Goal: Information Seeking & Learning: Learn about a topic

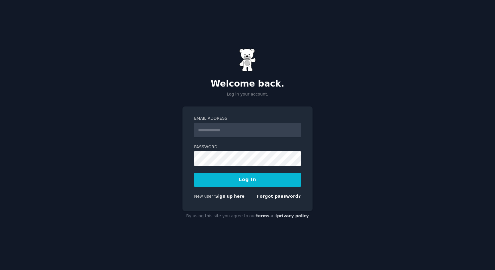
click at [226, 191] on form "Email Address Password Log In New user? Sign up here Forgot password?" at bounding box center [247, 159] width 107 height 86
click at [228, 197] on link "Sign up here" at bounding box center [229, 196] width 29 height 5
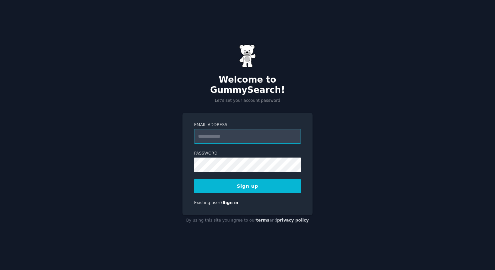
click at [226, 134] on input "Email Address" at bounding box center [247, 136] width 107 height 15
type input "**********"
click at [249, 180] on button "Sign up" at bounding box center [247, 186] width 107 height 14
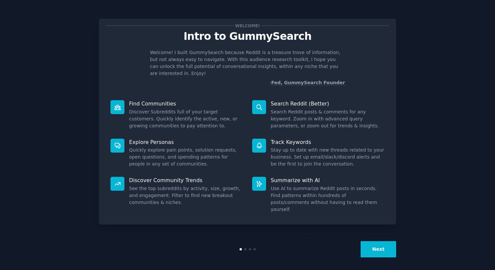
click at [384, 242] on button "Next" at bounding box center [379, 249] width 36 height 16
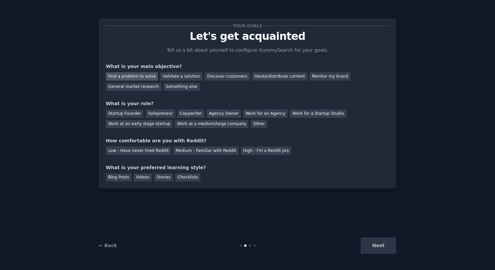
click at [150, 79] on div "Find a problem to solve" at bounding box center [132, 76] width 52 height 8
click at [171, 78] on div "Validate a solution" at bounding box center [181, 76] width 42 height 8
click at [251, 122] on div "Other" at bounding box center [259, 124] width 16 height 8
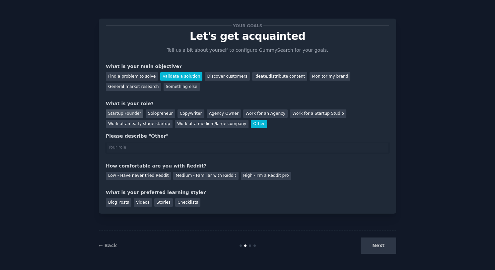
click at [132, 115] on div "Startup Founder" at bounding box center [124, 114] width 37 height 8
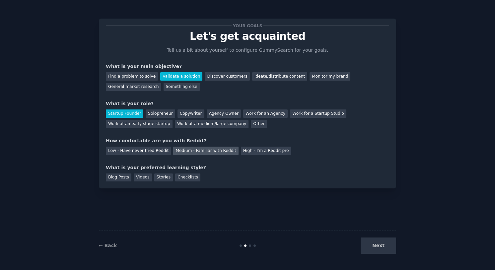
click at [173, 152] on div "Medium - Familiar with Reddit" at bounding box center [205, 151] width 65 height 8
click at [125, 178] on div "Blog Posts" at bounding box center [119, 178] width 26 height 8
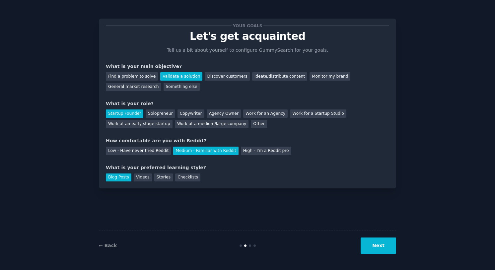
click at [370, 240] on button "Next" at bounding box center [379, 246] width 36 height 16
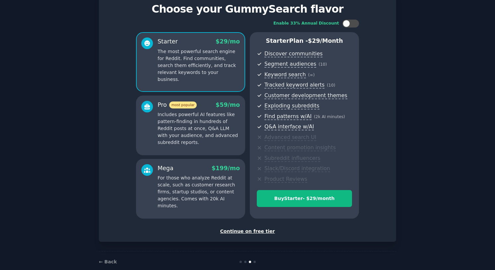
scroll to position [28, 0]
click at [260, 230] on div "Continue on free tier" at bounding box center [247, 231] width 283 height 7
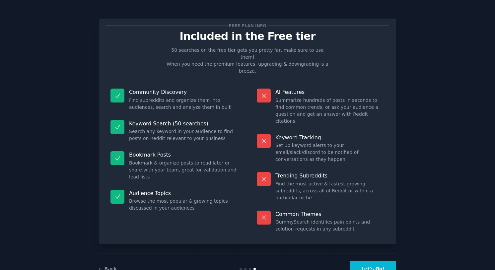
click at [360, 261] on button "Let's Go!" at bounding box center [373, 269] width 46 height 16
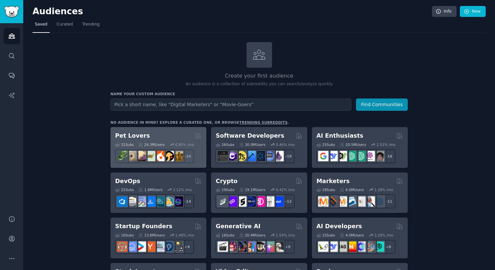
click at [185, 129] on div "Pet Lovers 31 Sub s 24.3M Users 0.85 % /mo r/leopardgeckos + 24" at bounding box center [158, 147] width 96 height 41
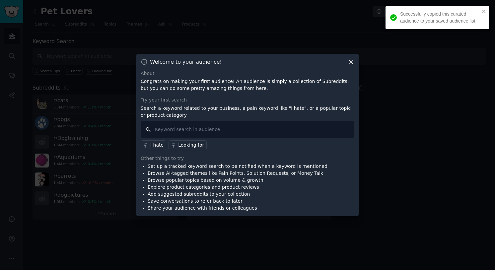
click at [208, 128] on input "text" at bounding box center [248, 129] width 214 height 17
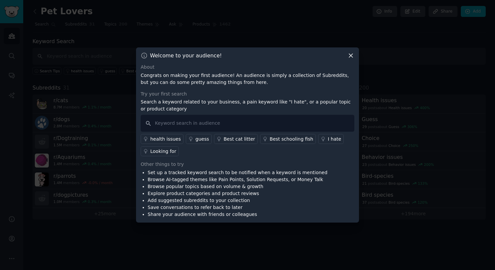
click at [352, 55] on icon at bounding box center [350, 55] width 7 height 7
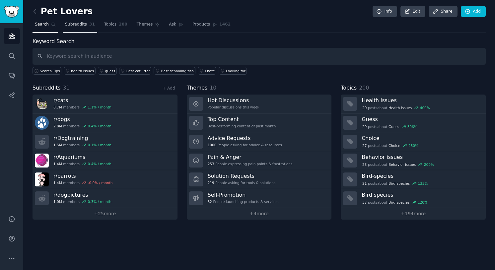
click at [77, 21] on link "Subreddits 31" at bounding box center [80, 26] width 35 height 14
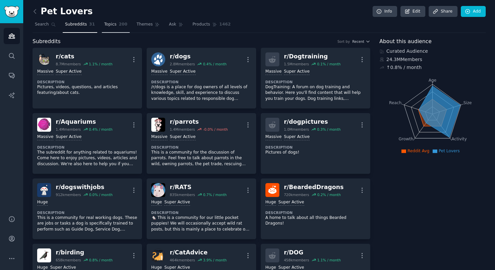
click at [119, 24] on span "200" at bounding box center [123, 25] width 9 height 6
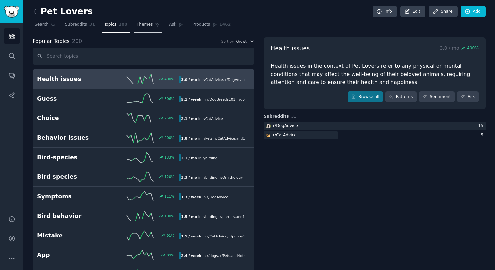
click at [137, 27] on span "Themes" at bounding box center [145, 25] width 16 height 6
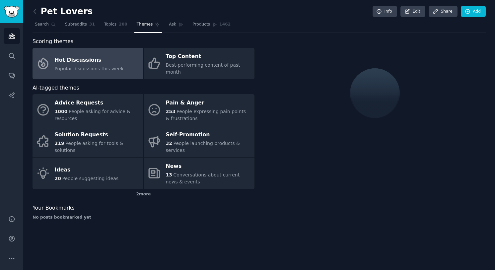
click at [137, 27] on span "Themes" at bounding box center [145, 25] width 16 height 6
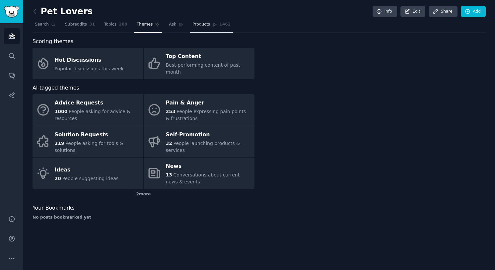
click at [192, 27] on span "Products" at bounding box center [201, 25] width 18 height 6
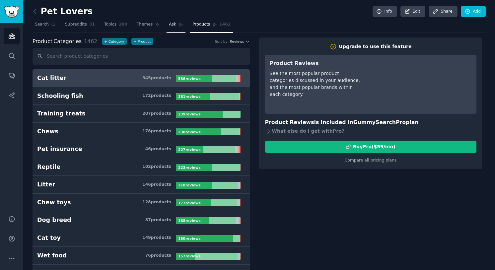
click at [169, 26] on span "Ask" at bounding box center [172, 25] width 7 height 6
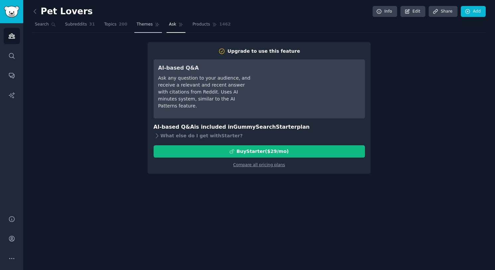
click at [155, 24] on icon at bounding box center [157, 24] width 5 height 5
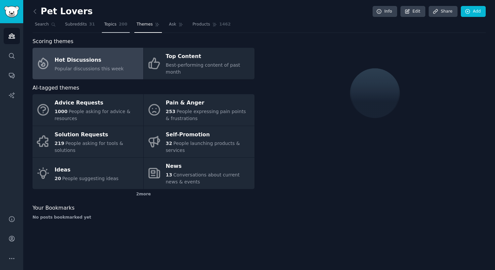
click at [122, 22] on link "Topics 200" at bounding box center [116, 26] width 28 height 14
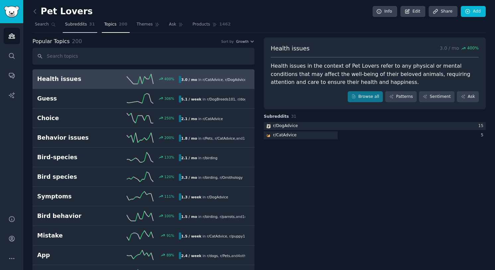
click at [73, 21] on link "Subreddits 31" at bounding box center [80, 26] width 35 height 14
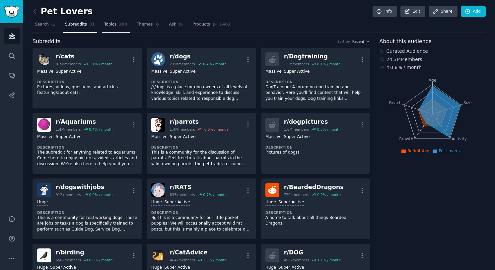
click at [119, 24] on span "200" at bounding box center [123, 25] width 9 height 6
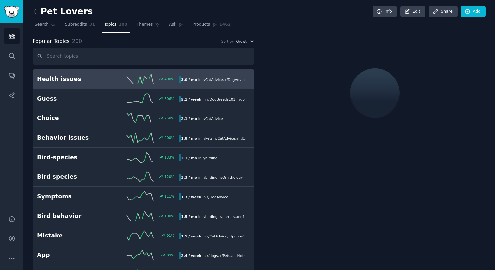
click at [109, 50] on input "text" at bounding box center [144, 56] width 222 height 17
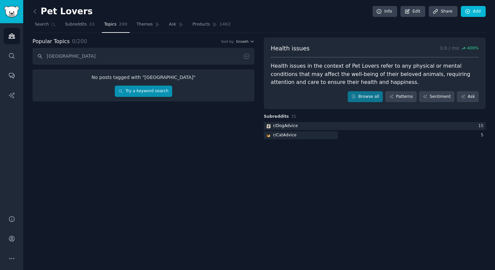
type input "[GEOGRAPHIC_DATA]"
click at [148, 95] on link "Try a keyword search" at bounding box center [143, 91] width 57 height 11
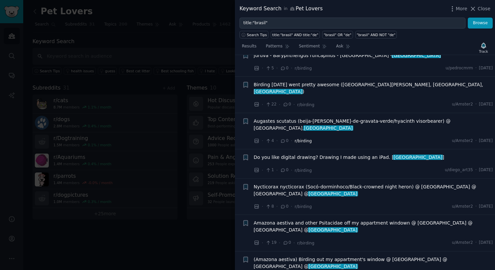
scroll to position [95, 0]
click at [212, 100] on div at bounding box center [247, 135] width 495 height 270
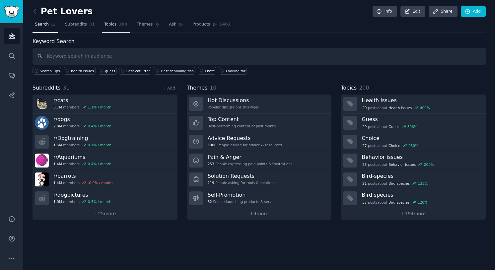
click at [119, 26] on span "200" at bounding box center [123, 25] width 9 height 6
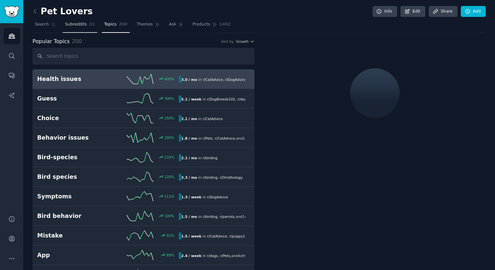
click at [80, 29] on link "Subreddits 31" at bounding box center [80, 26] width 35 height 14
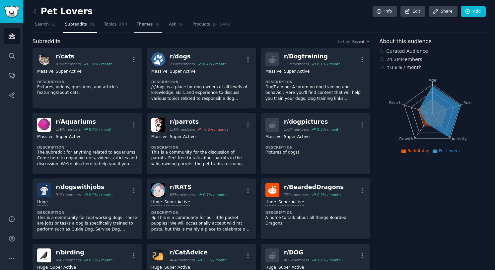
click at [146, 27] on link "Themes" at bounding box center [148, 26] width 28 height 14
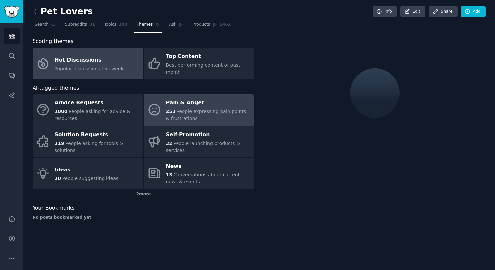
click at [175, 99] on div "Pain & Anger" at bounding box center [208, 103] width 85 height 11
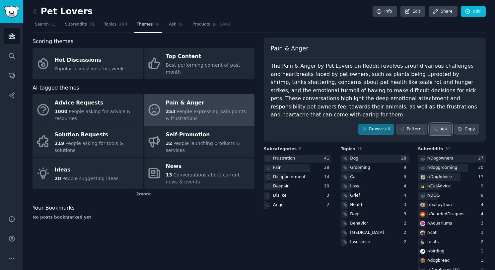
click at [433, 125] on link "Ask" at bounding box center [441, 129] width 22 height 11
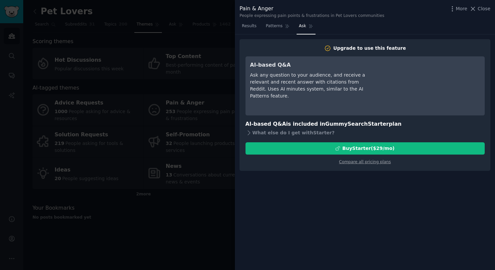
click at [206, 157] on div at bounding box center [247, 135] width 495 height 270
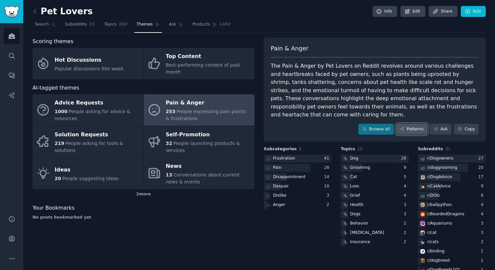
click at [421, 124] on link "Patterns" at bounding box center [411, 129] width 31 height 11
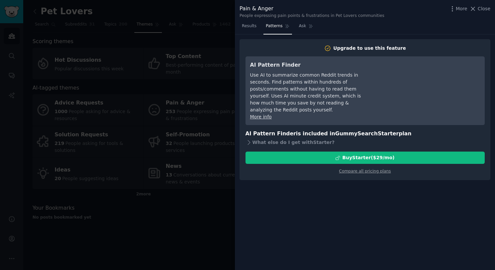
click at [108, 200] on div at bounding box center [247, 135] width 495 height 270
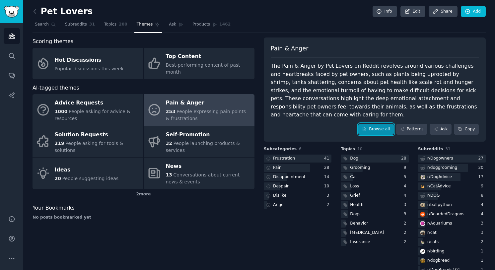
click at [371, 124] on link "Browse all" at bounding box center [376, 129] width 36 height 11
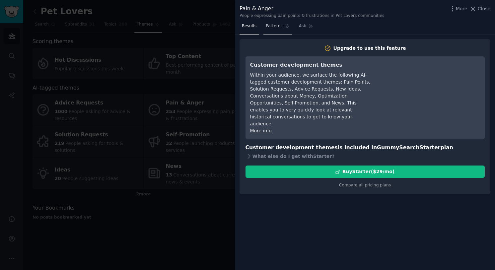
click at [268, 26] on span "Patterns" at bounding box center [274, 26] width 17 height 6
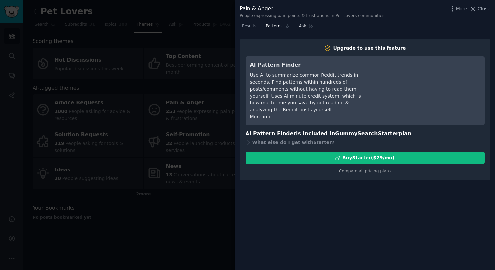
click at [299, 26] on span "Ask" at bounding box center [302, 26] width 7 height 6
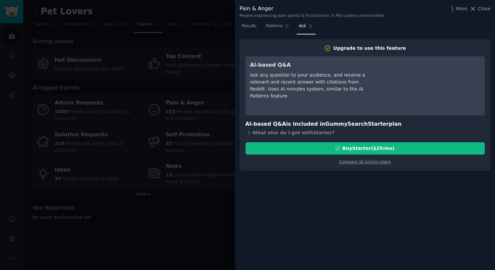
click at [223, 82] on div at bounding box center [247, 135] width 495 height 270
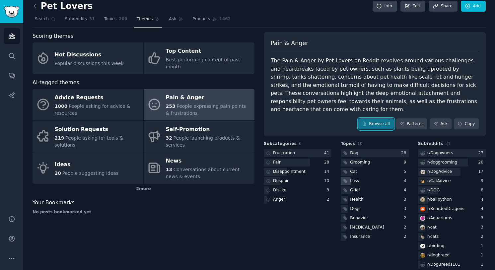
scroll to position [6, 0]
click at [206, 92] on div "Pain & Anger" at bounding box center [208, 97] width 85 height 11
click at [167, 15] on link "Ask" at bounding box center [176, 21] width 19 height 14
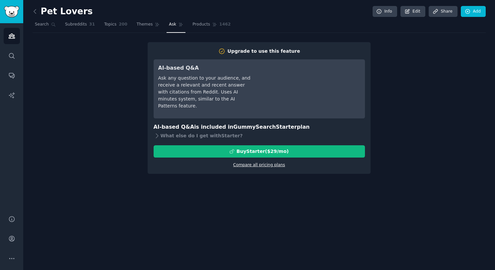
click at [240, 163] on link "Compare all pricing plans" at bounding box center [259, 165] width 52 height 5
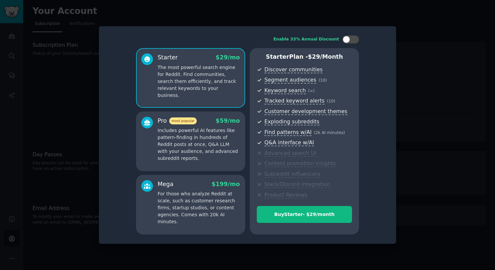
click at [457, 17] on div at bounding box center [247, 135] width 495 height 270
click at [39, 23] on div at bounding box center [247, 135] width 495 height 270
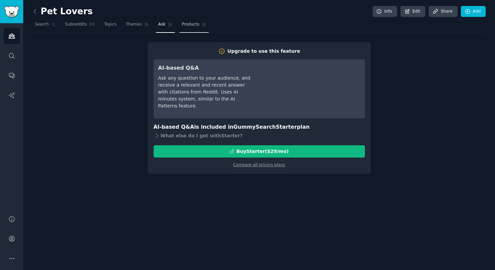
click at [182, 27] on span "Products" at bounding box center [191, 25] width 18 height 6
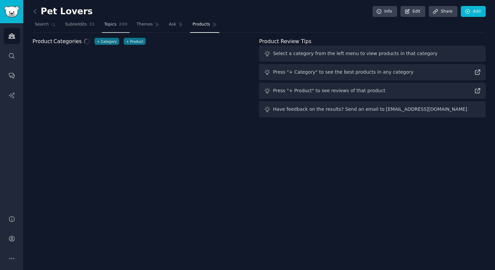
click at [104, 22] on span "Topics" at bounding box center [110, 25] width 12 height 6
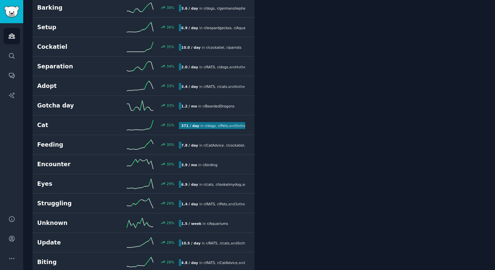
scroll to position [561, 0]
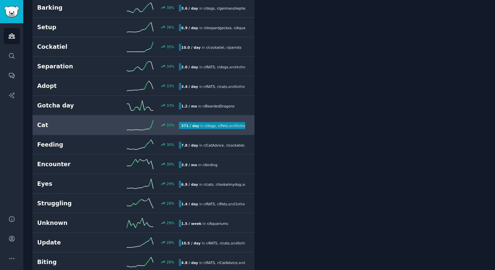
click at [137, 122] on icon at bounding box center [140, 125] width 27 height 10
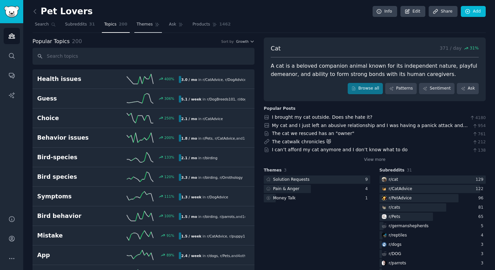
click at [137, 26] on span "Themes" at bounding box center [145, 25] width 16 height 6
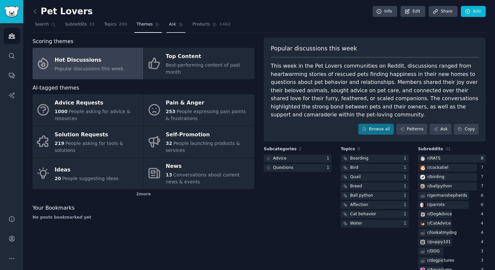
click at [179, 24] on icon at bounding box center [181, 24] width 5 height 5
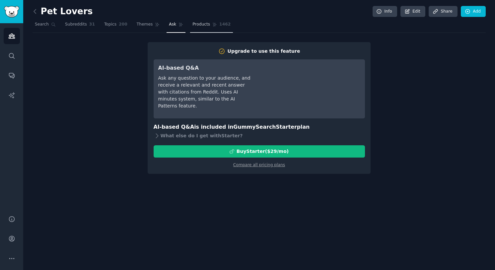
click at [206, 29] on link "Products 1462" at bounding box center [211, 26] width 43 height 14
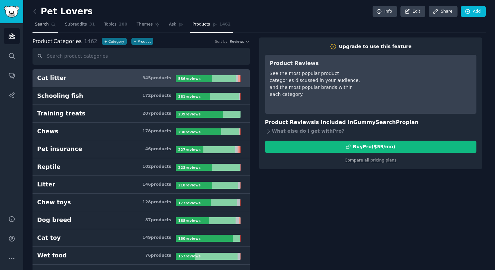
click at [51, 20] on link "Search" at bounding box center [46, 26] width 26 height 14
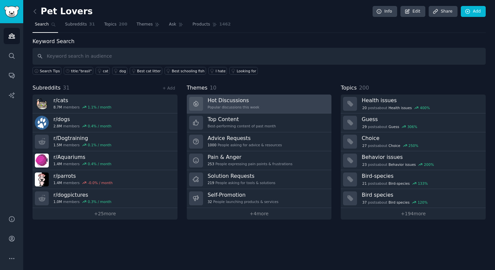
click at [221, 107] on div "Popular discussions this week" at bounding box center [234, 107] width 52 height 5
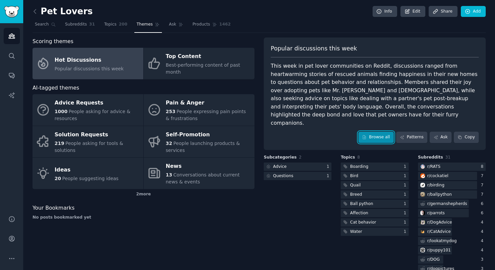
click at [378, 132] on link "Browse all" at bounding box center [376, 137] width 36 height 11
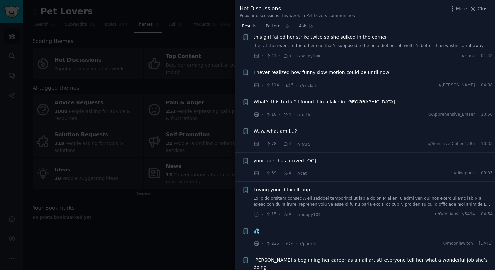
scroll to position [2541, 0]
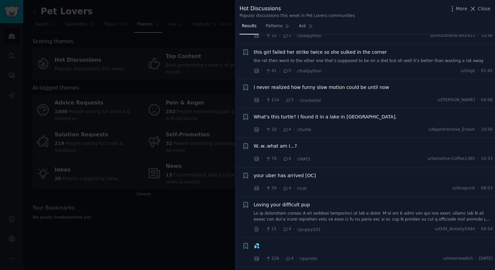
click at [94, 166] on div at bounding box center [247, 135] width 495 height 270
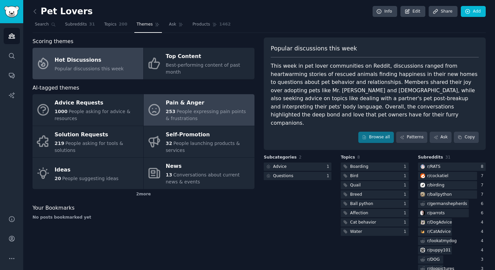
click at [153, 113] on link "Pain & Anger 253 People expressing pain points & frustrations" at bounding box center [199, 110] width 111 height 32
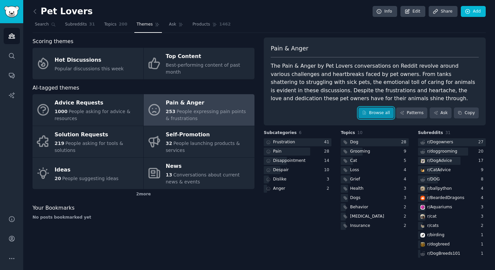
click at [367, 111] on icon at bounding box center [364, 112] width 5 height 5
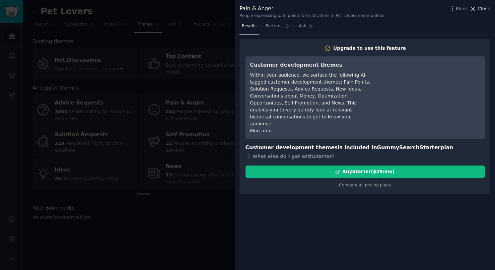
click at [488, 6] on span "Close" at bounding box center [484, 8] width 13 height 7
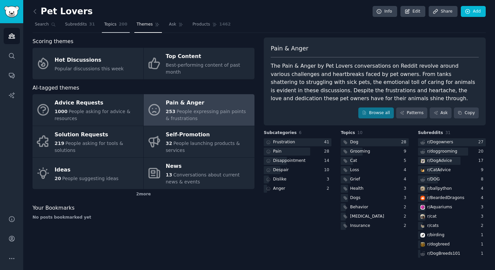
click at [110, 29] on link "Topics 200" at bounding box center [116, 26] width 28 height 14
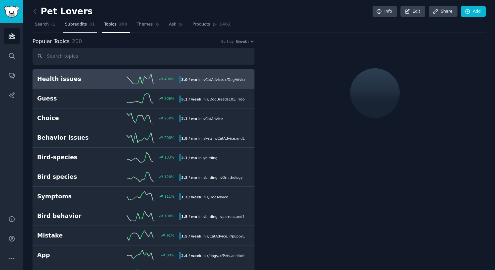
click at [81, 26] on span "Subreddits" at bounding box center [76, 25] width 22 height 6
